Goal: Transaction & Acquisition: Purchase product/service

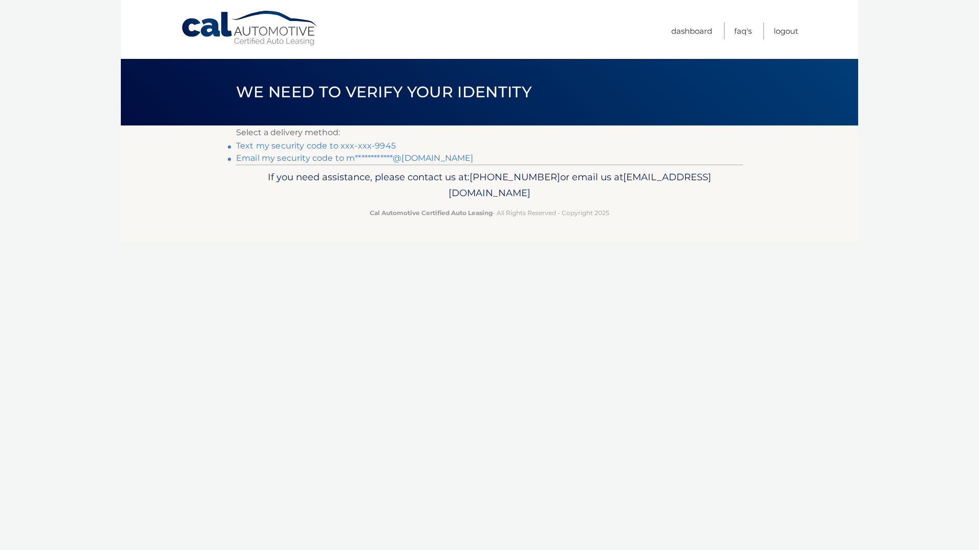
click at [363, 145] on link "Text my security code to xxx-xxx-9945" at bounding box center [316, 146] width 160 height 10
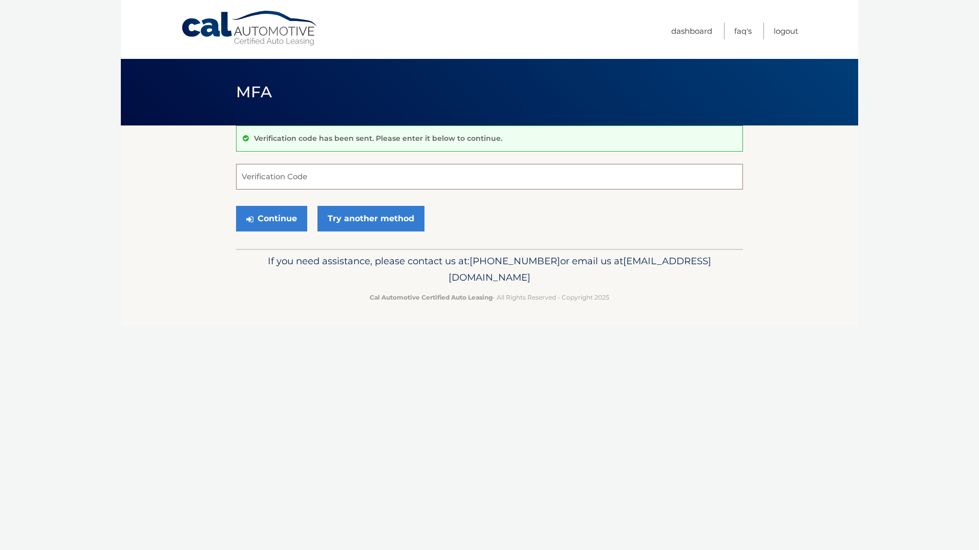
click at [320, 177] on input "Verification Code" at bounding box center [489, 177] width 507 height 26
type input "012628"
click at [272, 215] on button "Continue" at bounding box center [271, 219] width 71 height 26
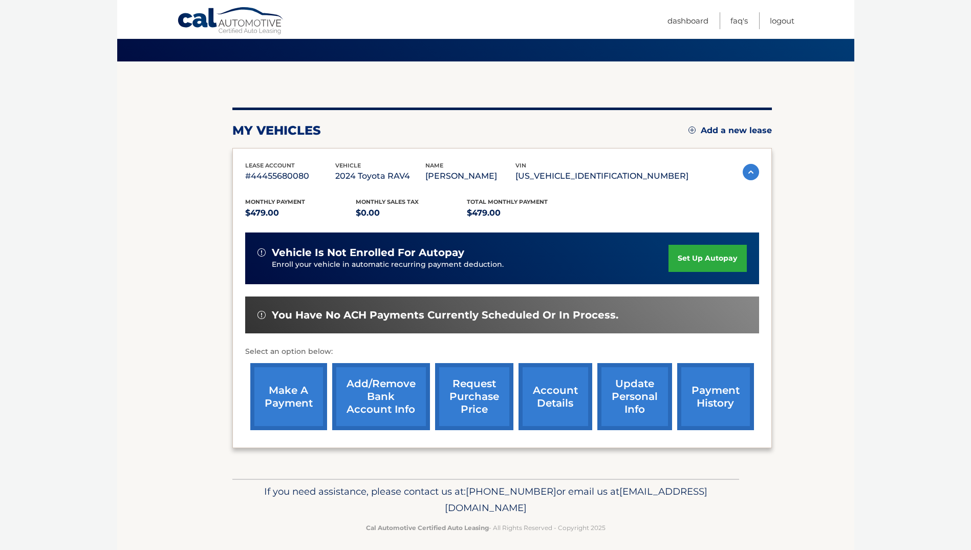
scroll to position [71, 0]
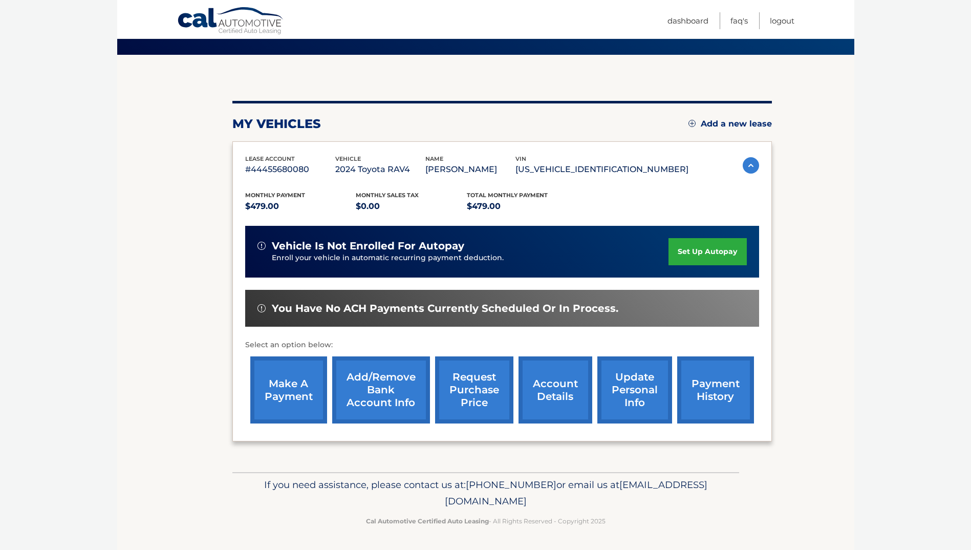
click at [296, 386] on link "make a payment" at bounding box center [288, 389] width 77 height 67
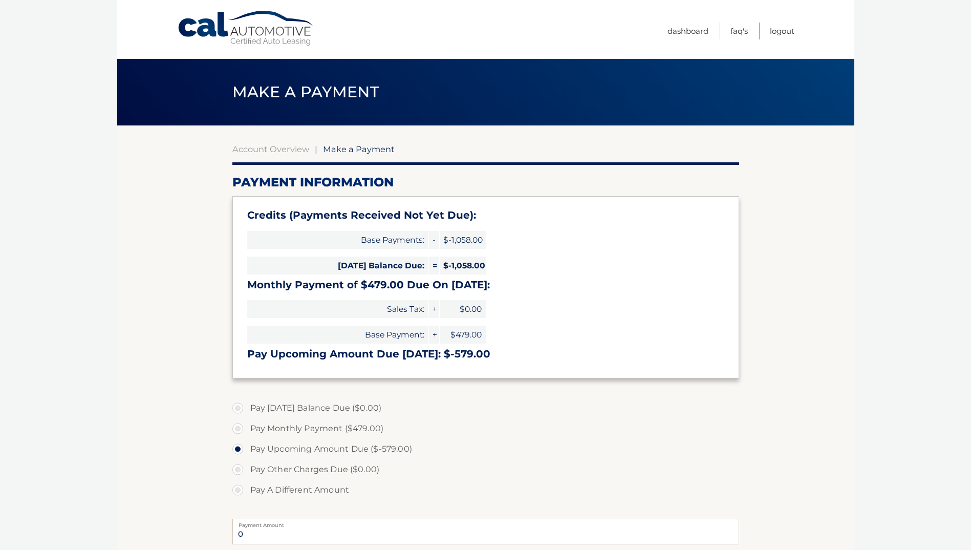
select select "NTA0OGFiYWItZDk5My00NDkwLWFhN2UtMTZlZTdhM2VhYzJl"
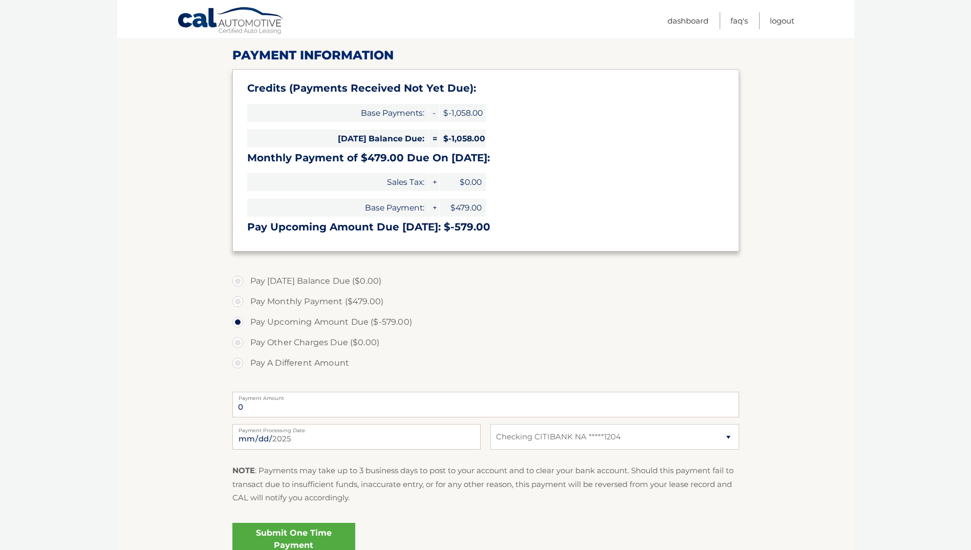
scroll to position [154, 0]
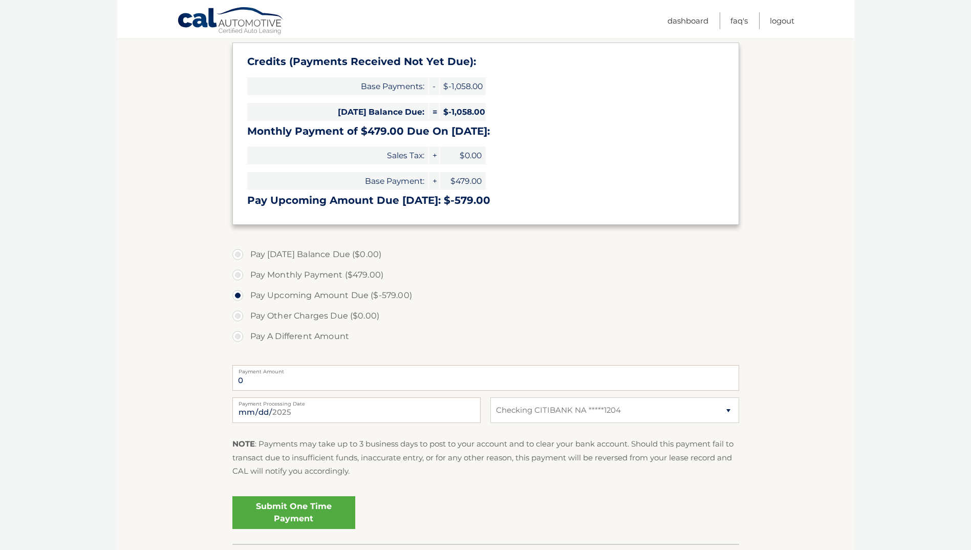
click at [236, 336] on label "Pay A Different Amount" at bounding box center [486, 336] width 507 height 20
click at [237, 336] on input "Pay A Different Amount" at bounding box center [242, 334] width 10 height 16
radio input "true"
click at [264, 381] on input "Payment Amount" at bounding box center [486, 378] width 507 height 26
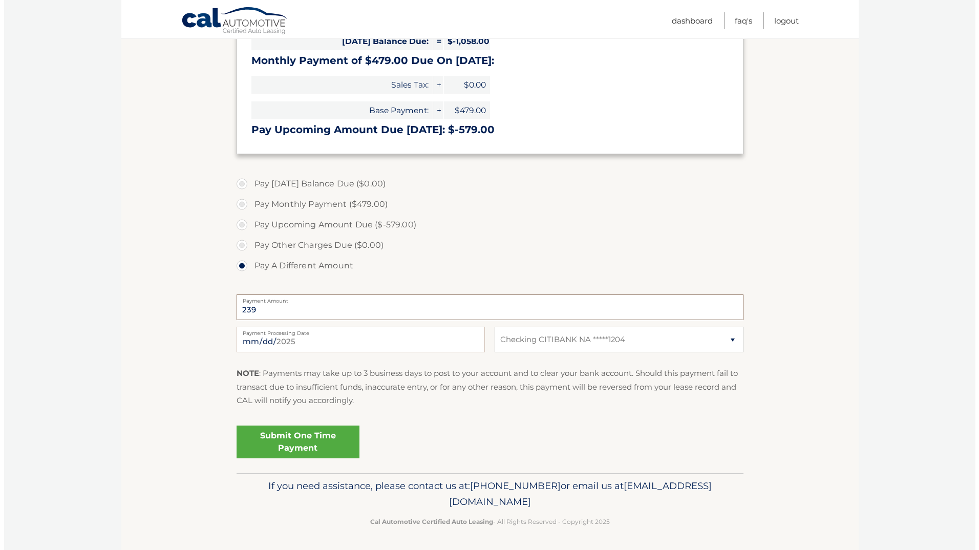
scroll to position [225, 0]
type input "240.00"
click at [352, 338] on input "[DATE]" at bounding box center [357, 339] width 248 height 26
click at [307, 436] on link "Submit One Time Payment" at bounding box center [294, 441] width 123 height 33
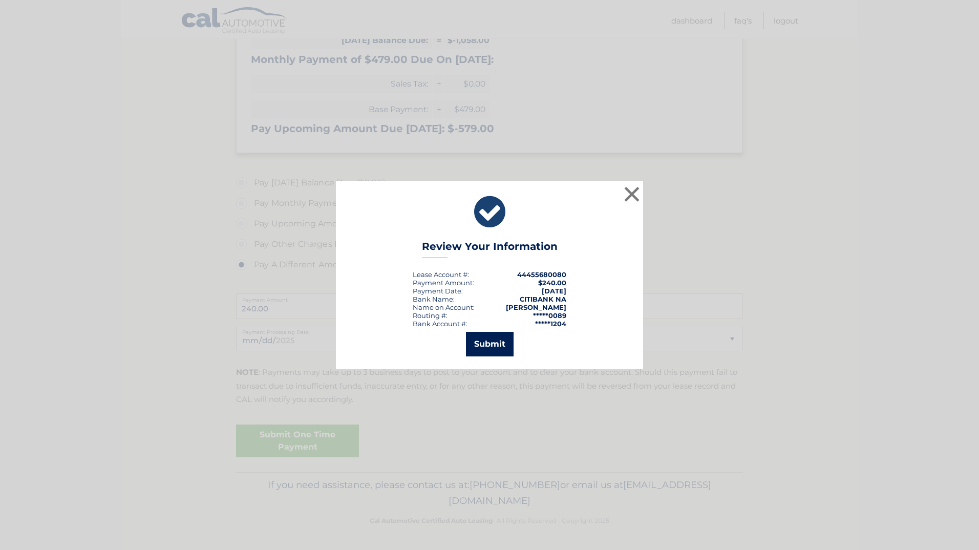
click at [488, 346] on button "Submit" at bounding box center [490, 344] width 48 height 25
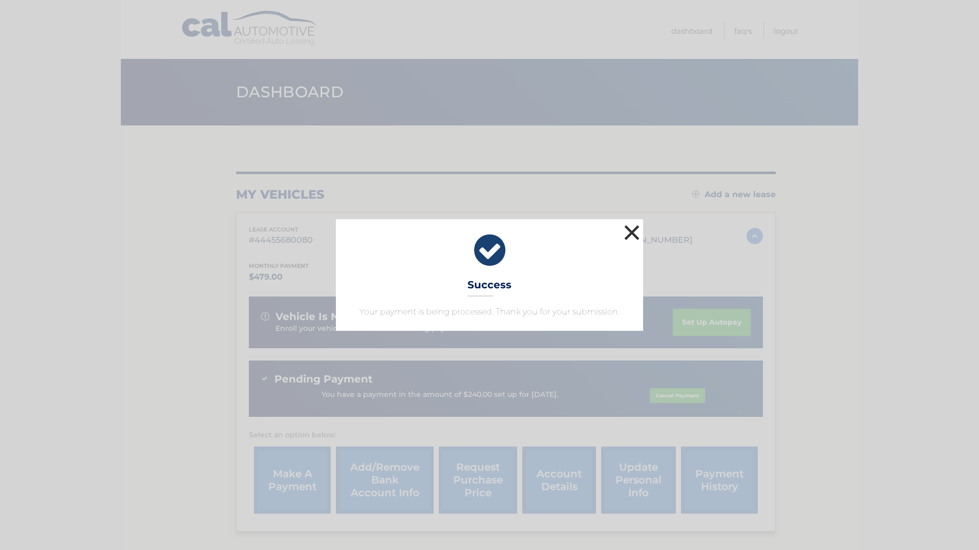
click at [628, 228] on button "×" at bounding box center [632, 232] width 20 height 20
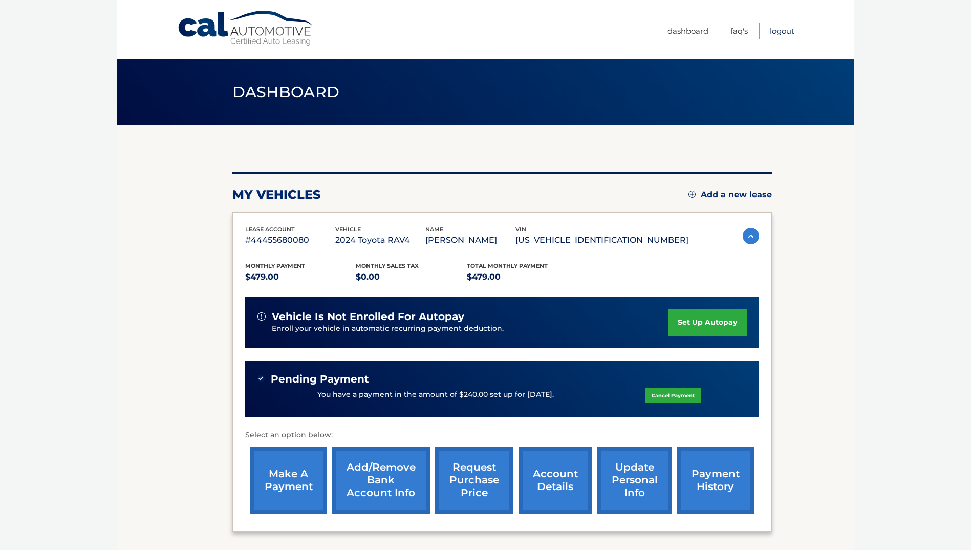
click at [788, 33] on link "Logout" at bounding box center [782, 31] width 25 height 17
